Goal: Transaction & Acquisition: Purchase product/service

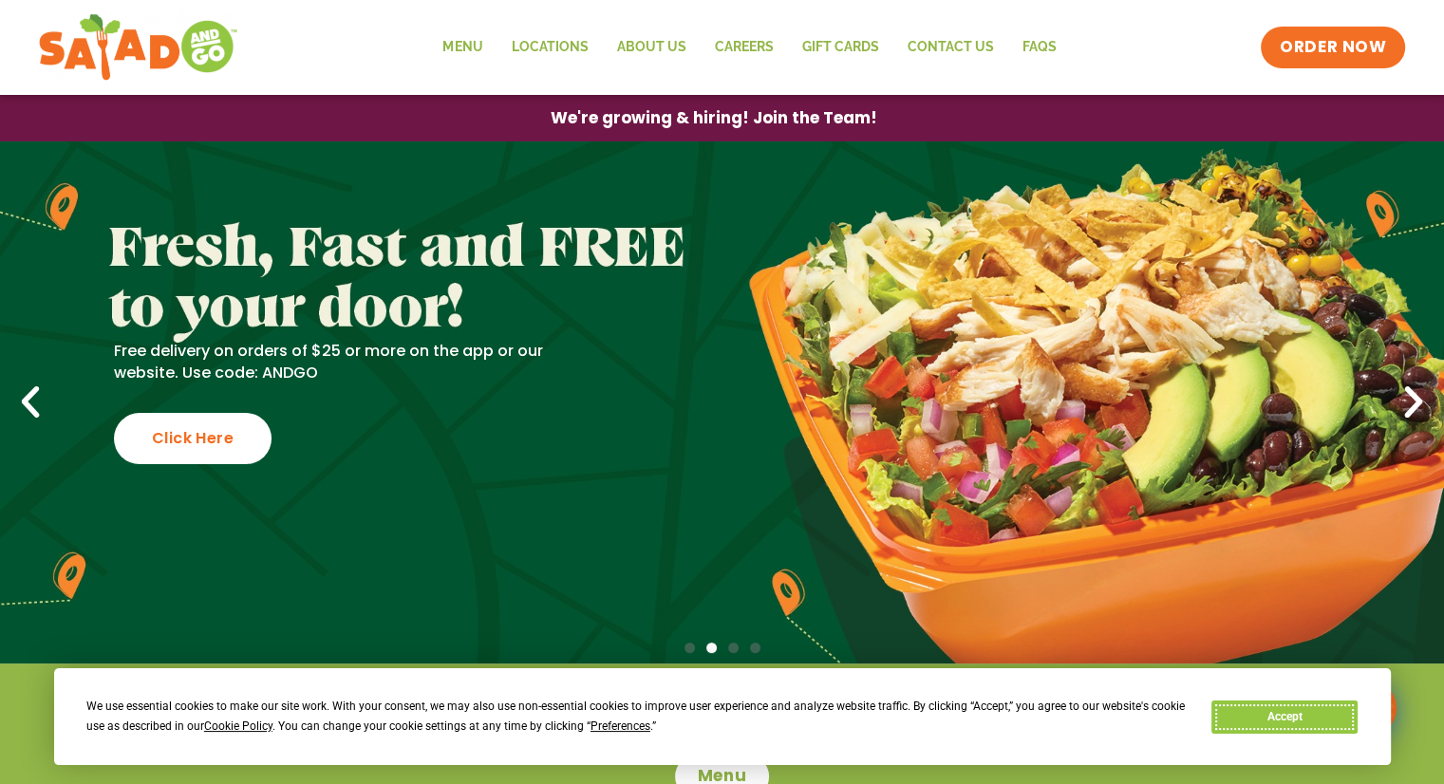
click at [1274, 723] on button "Accept" at bounding box center [1285, 717] width 146 height 33
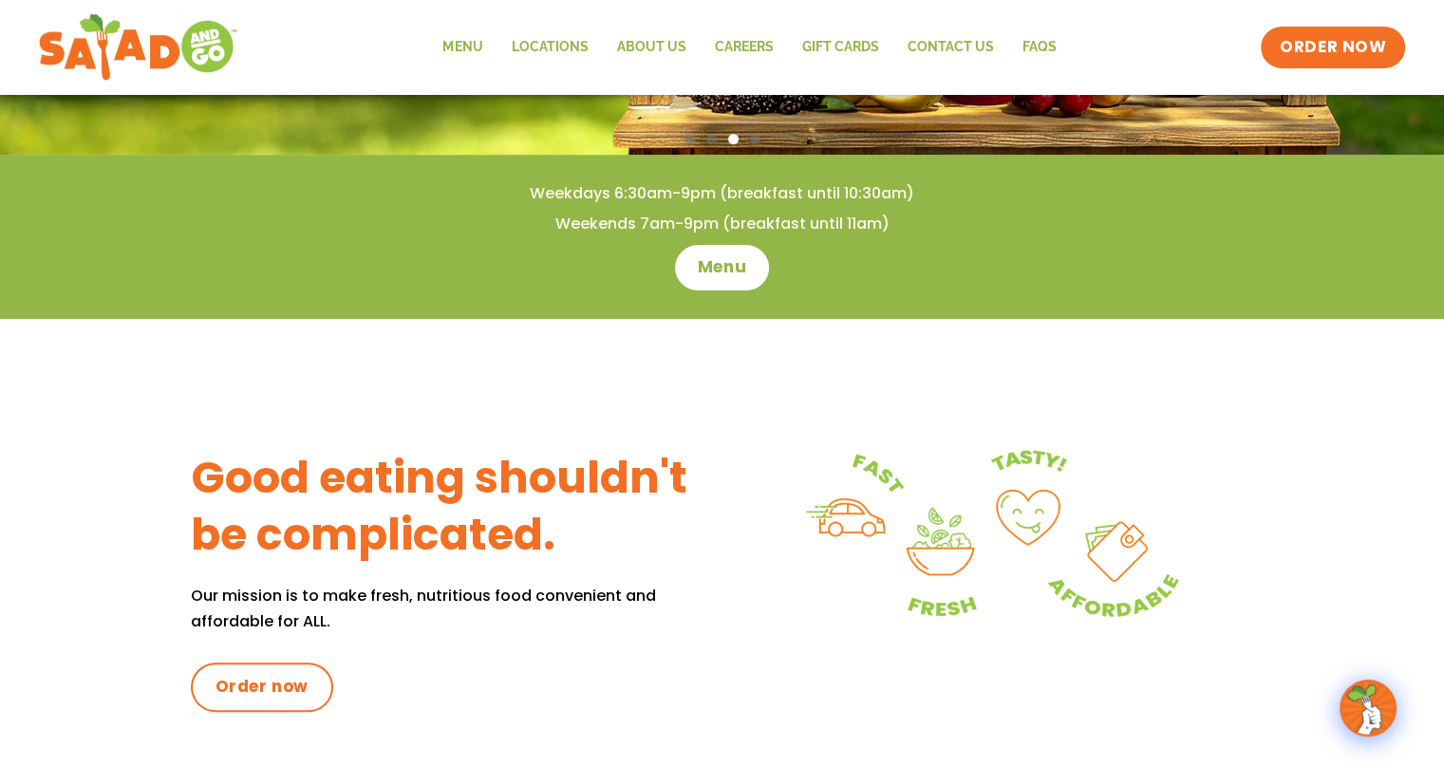
scroll to position [507, 0]
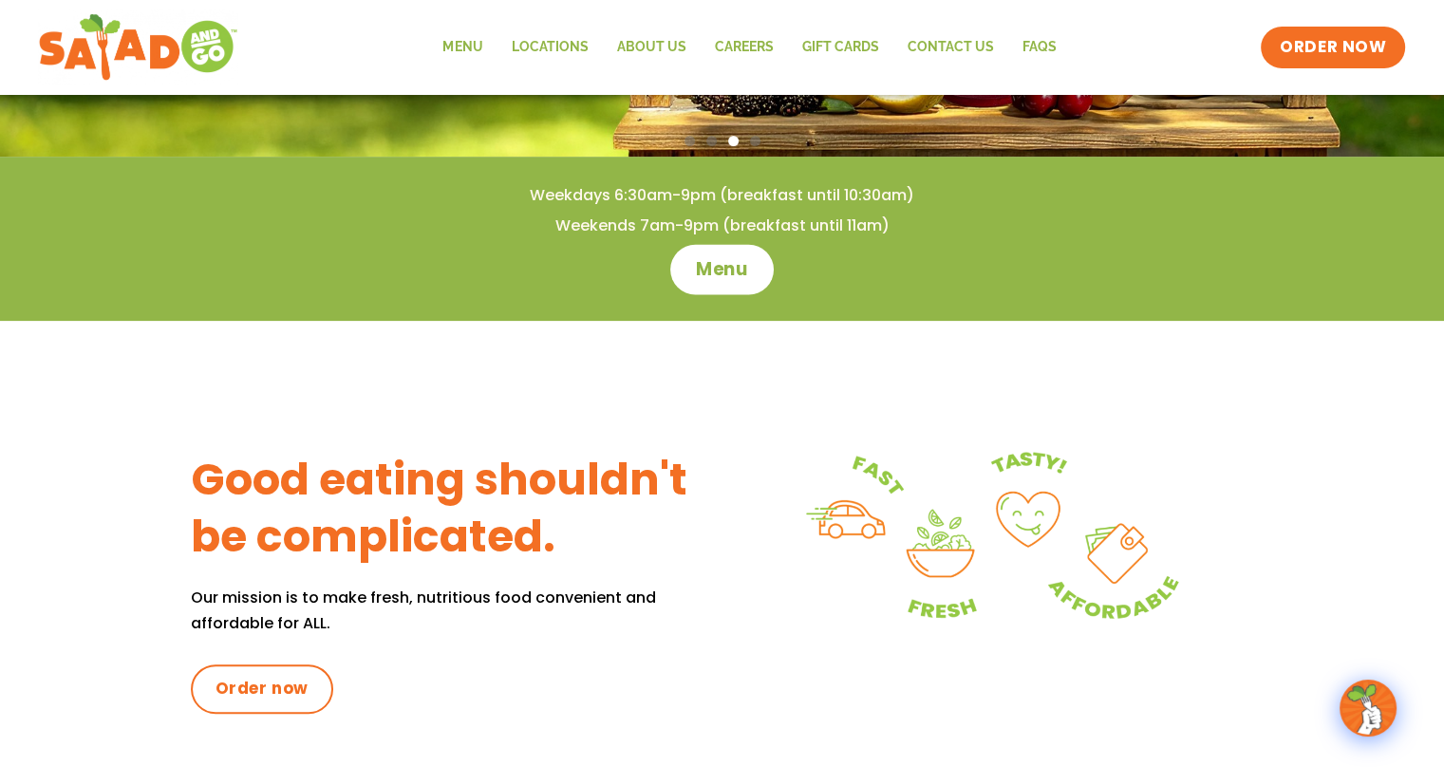
click at [713, 261] on span "Menu" at bounding box center [722, 269] width 54 height 25
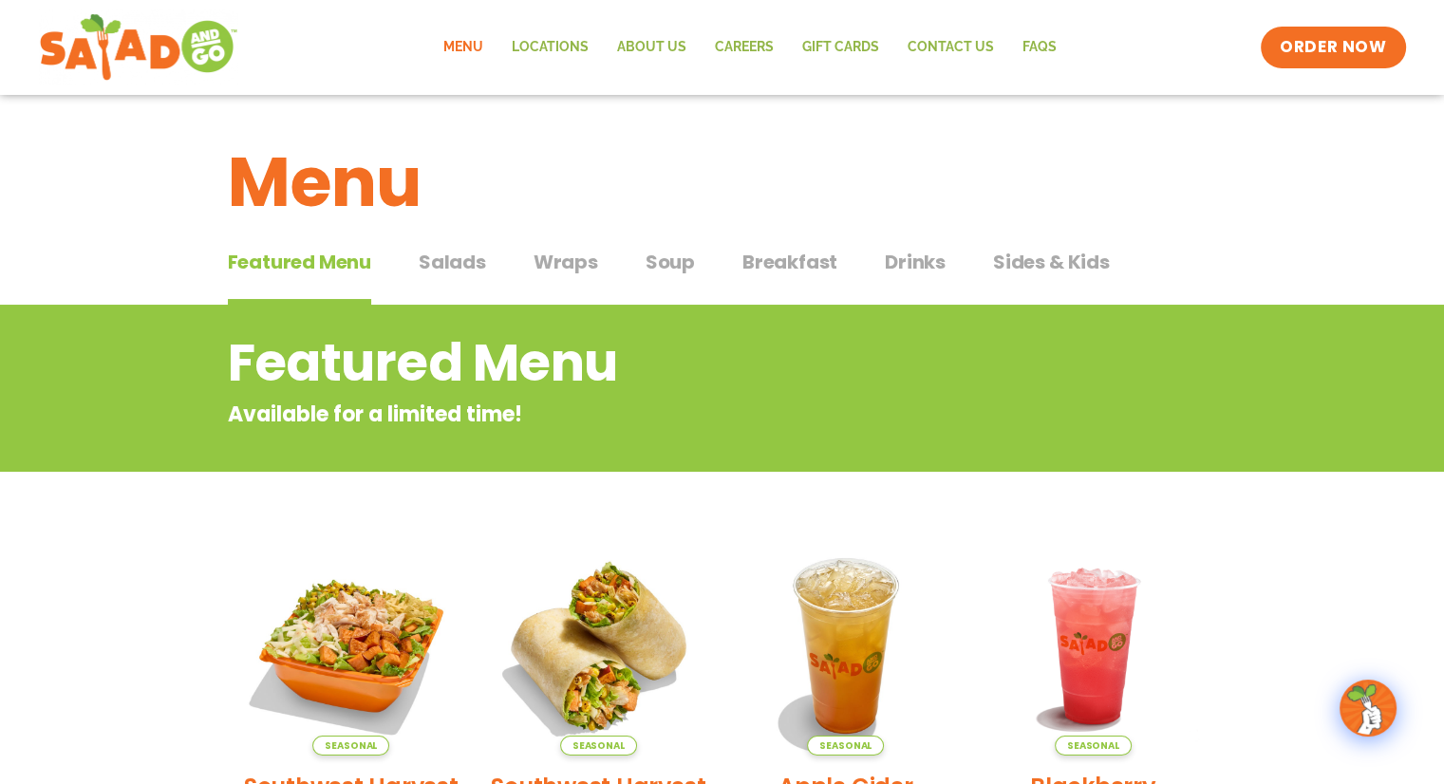
click at [465, 263] on span "Salads" at bounding box center [452, 262] width 67 height 28
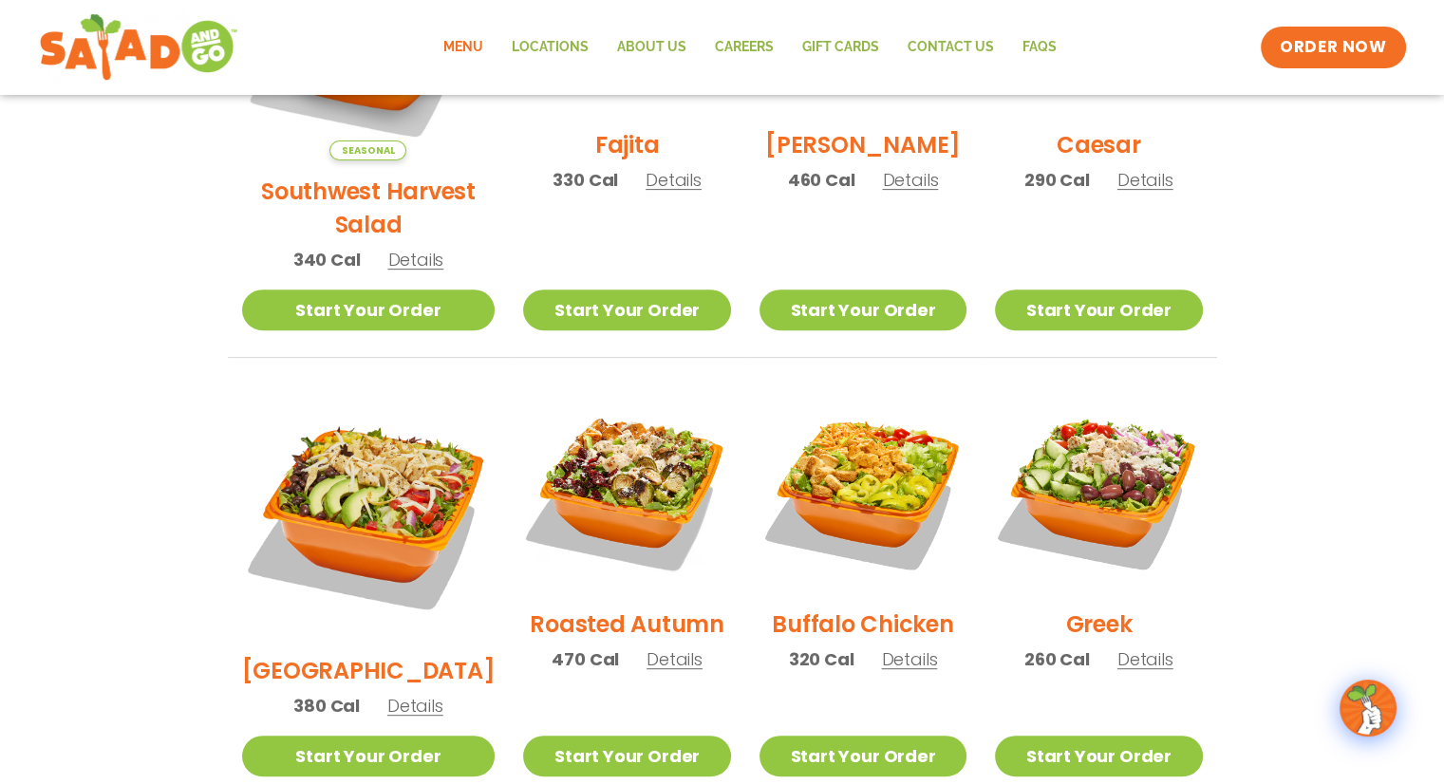
scroll to position [722, 0]
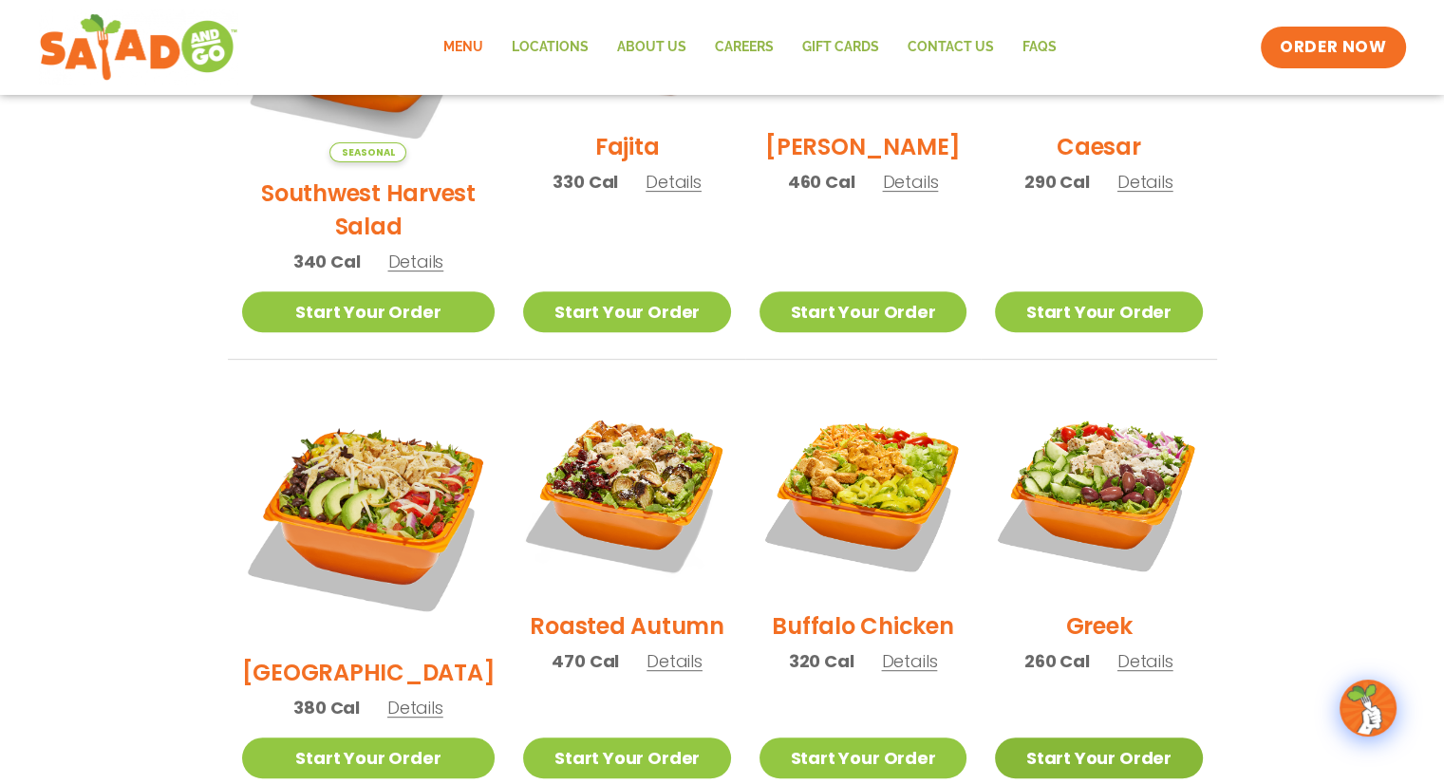
click at [1073, 738] on link "Start Your Order" at bounding box center [1098, 758] width 207 height 41
